Goal: Task Accomplishment & Management: Manage account settings

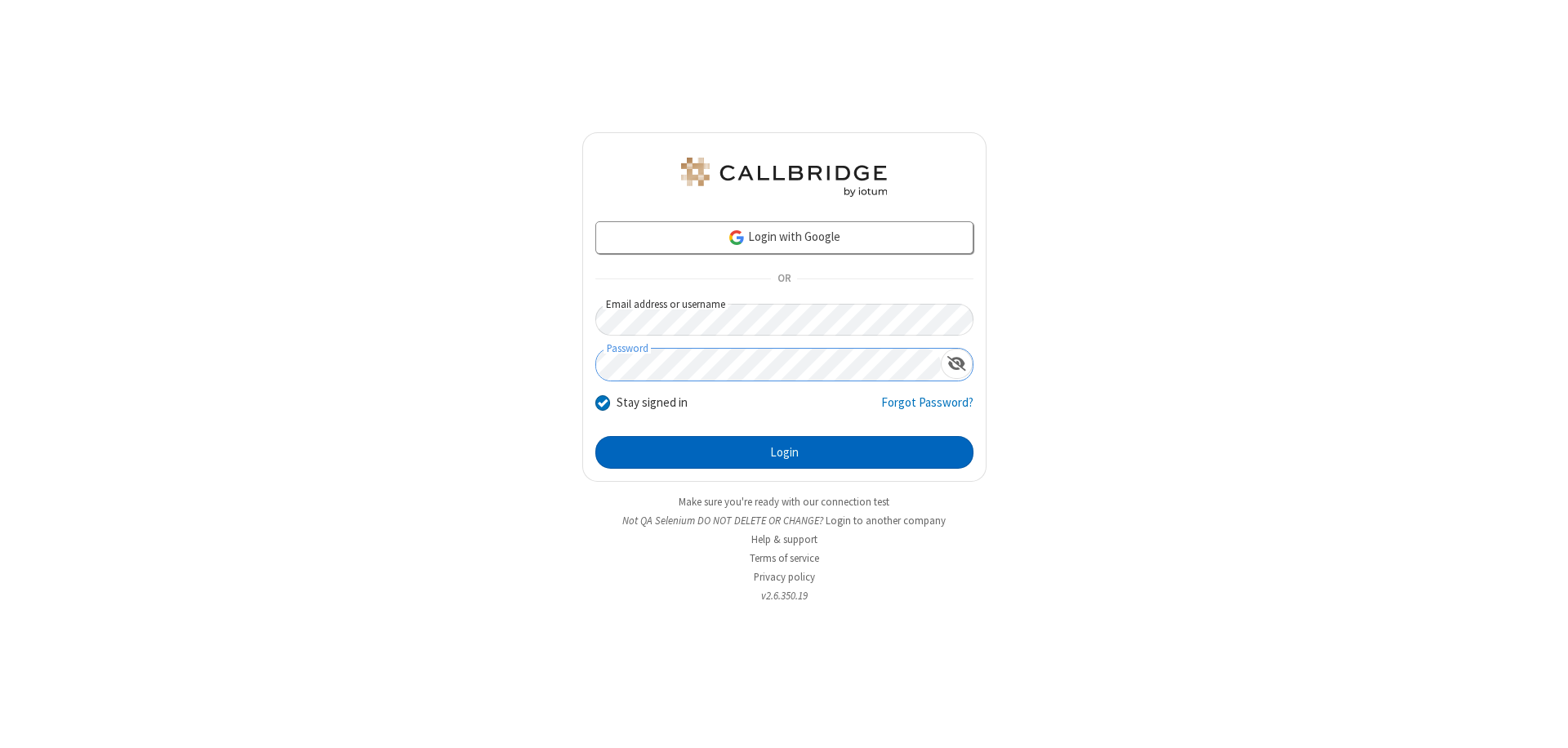
click at [784, 452] on button "Login" at bounding box center [784, 452] width 378 height 32
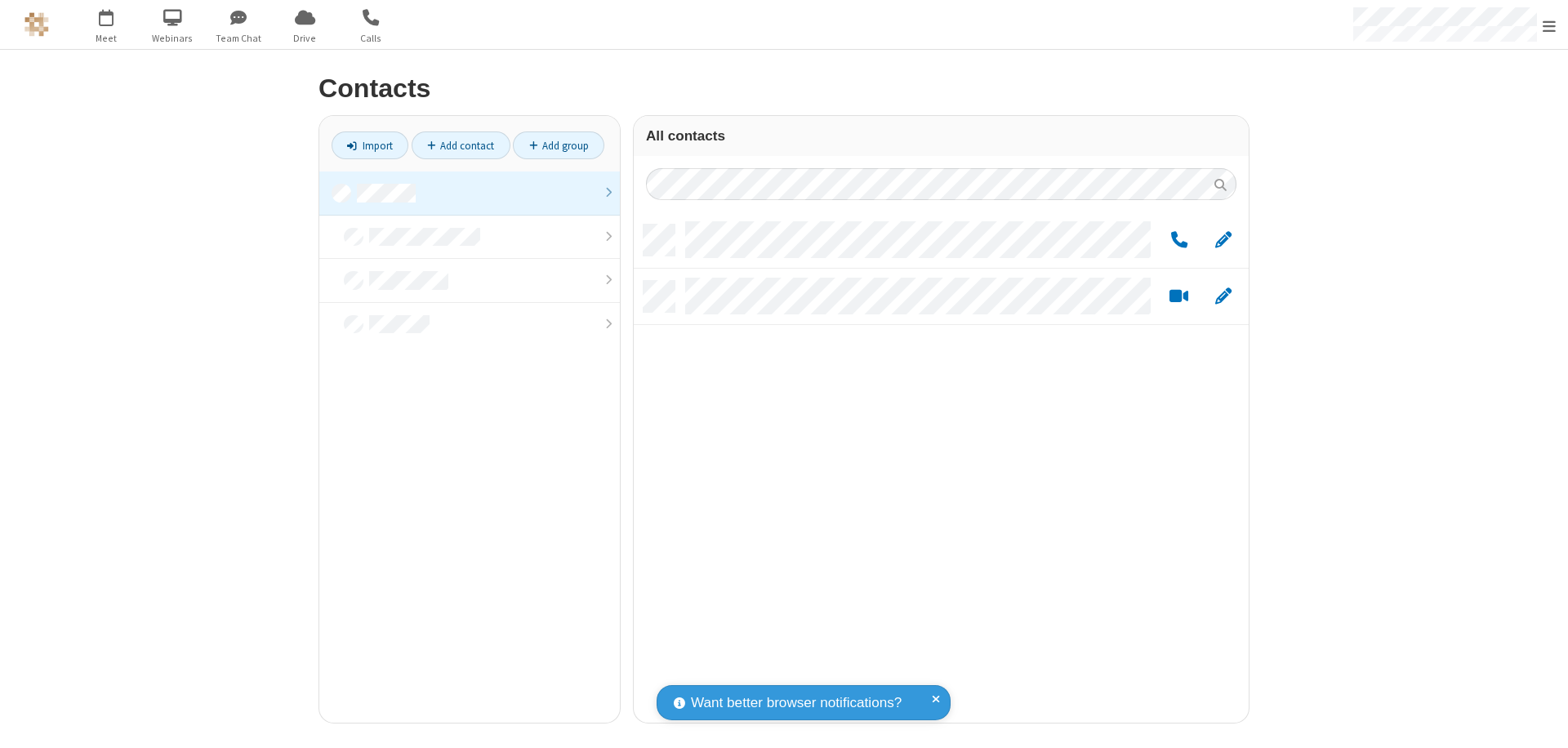
scroll to position [498, 602]
click at [470, 192] on link at bounding box center [470, 193] width 301 height 44
click at [1223, 239] on span "Edit" at bounding box center [1223, 240] width 17 height 21
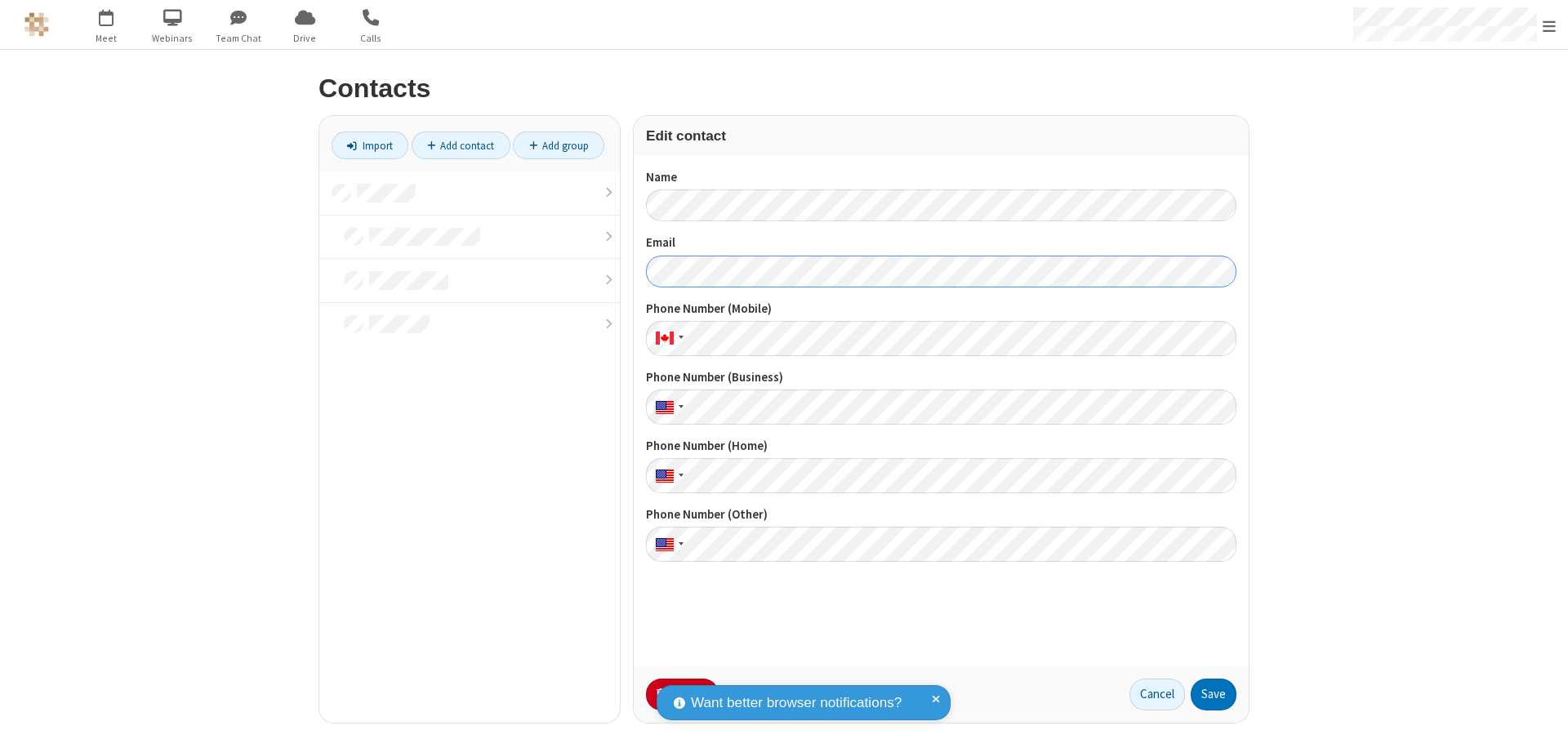
click at [1214, 694] on button "Save" at bounding box center [1214, 694] width 46 height 32
